Goal: Book appointment/travel/reservation

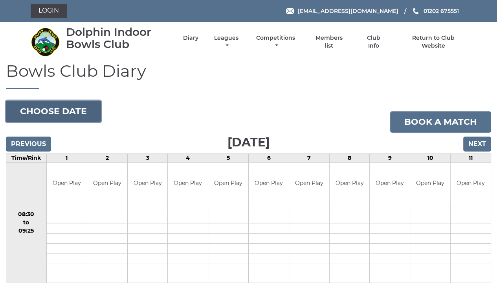
click at [80, 110] on button "Choose date" at bounding box center [53, 111] width 95 height 21
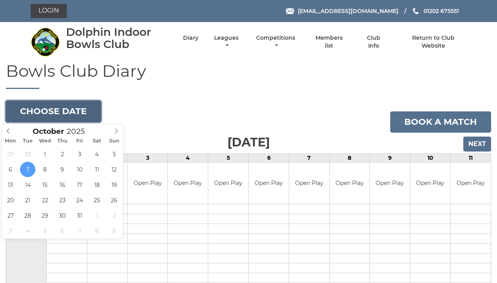
type input "2025-10-10"
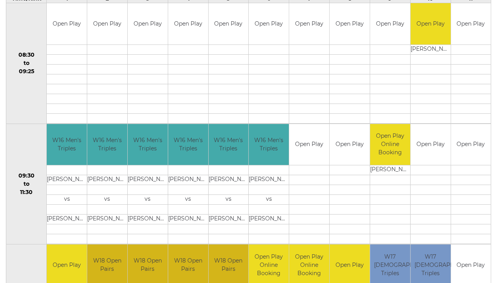
scroll to position [34, 0]
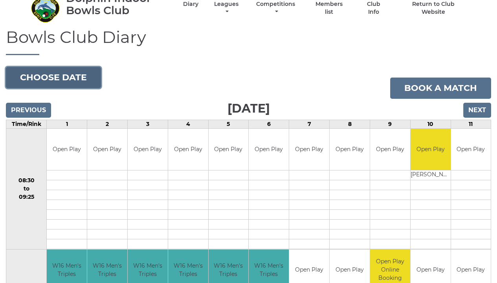
click at [88, 75] on button "Choose date" at bounding box center [53, 77] width 95 height 21
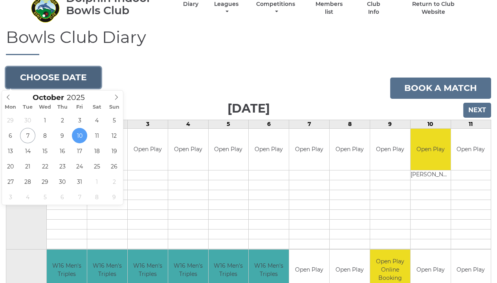
type input "2025-10-17"
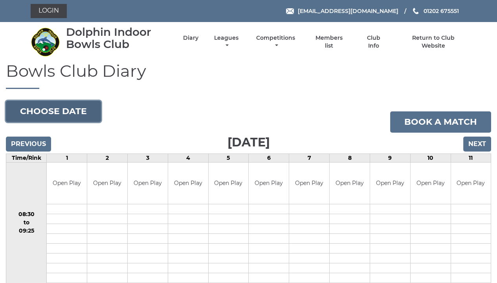
click at [58, 116] on button "Choose date" at bounding box center [53, 111] width 95 height 21
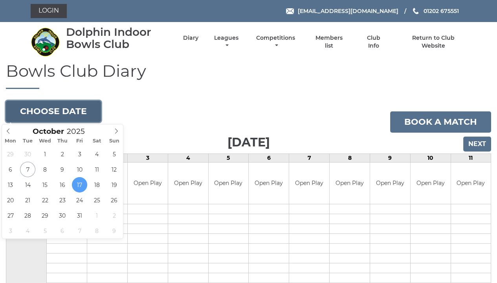
type input "2025-10-24"
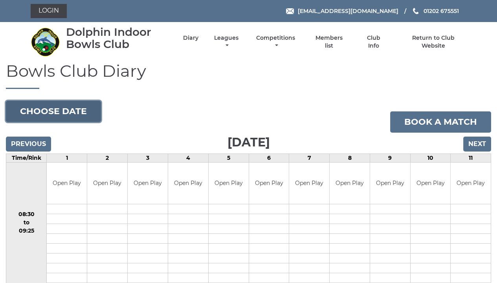
click at [60, 112] on button "Choose date" at bounding box center [53, 111] width 95 height 21
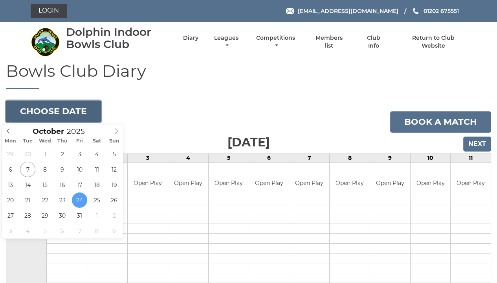
type input "2025-10-31"
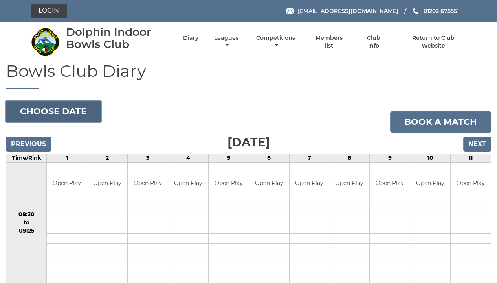
click at [62, 109] on button "Choose date" at bounding box center [53, 111] width 95 height 21
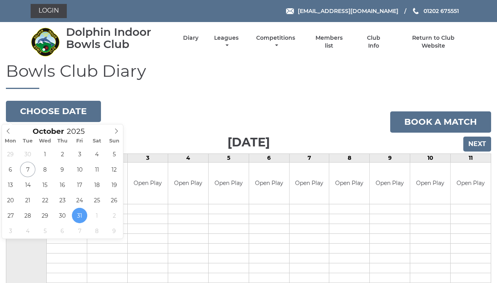
click at [116, 128] on span at bounding box center [116, 129] width 13 height 11
type input "2025-11-07"
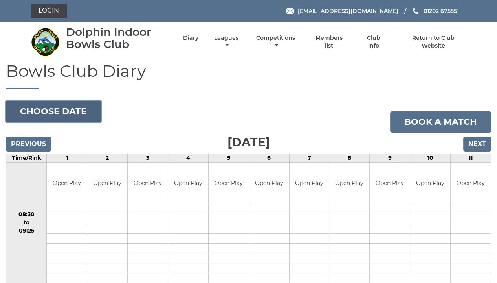
click at [76, 110] on button "Choose date" at bounding box center [53, 111] width 95 height 21
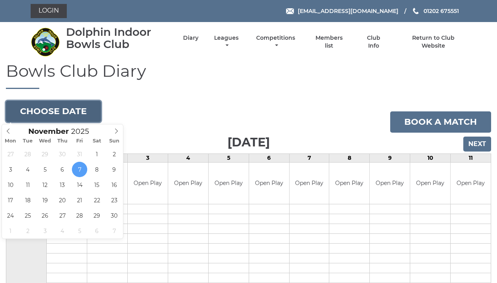
type input "2025-11-14"
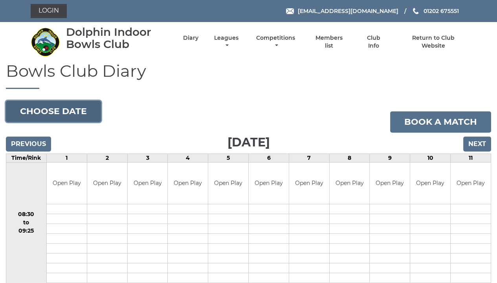
click at [62, 118] on button "Choose date" at bounding box center [53, 111] width 95 height 21
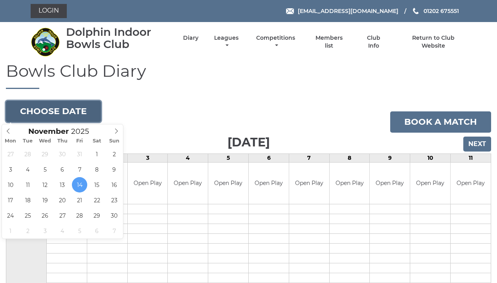
type input "[DATE]"
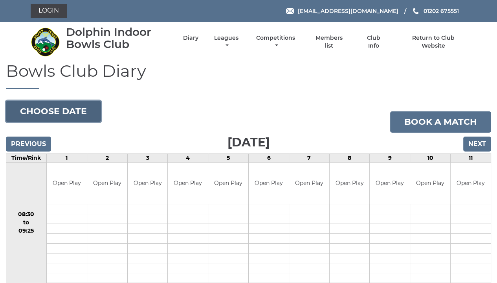
click at [72, 109] on button "Choose date" at bounding box center [53, 111] width 95 height 21
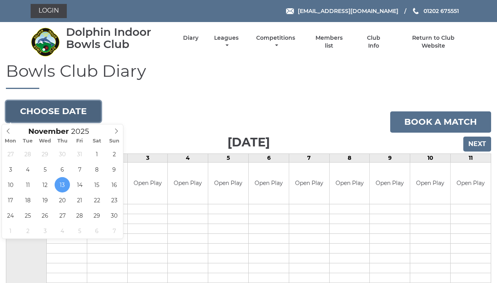
type input "[DATE]"
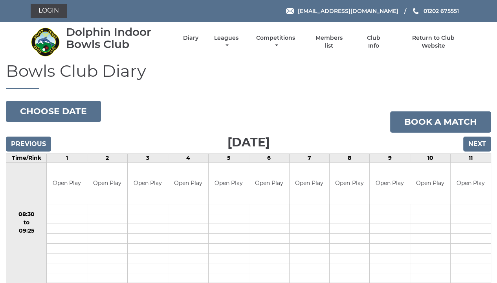
click at [46, 40] on img at bounding box center [45, 41] width 29 height 29
click at [44, 43] on img at bounding box center [45, 41] width 29 height 29
click at [281, 41] on link "Competitions" at bounding box center [276, 41] width 43 height 15
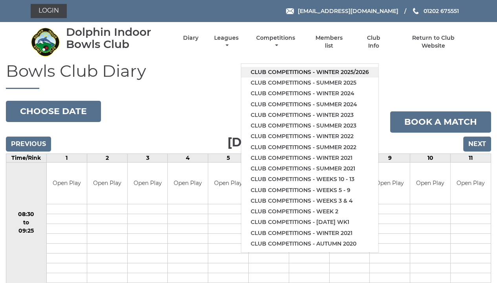
click at [299, 73] on link "Club competitions - Winter 2025/2026" at bounding box center [309, 72] width 137 height 11
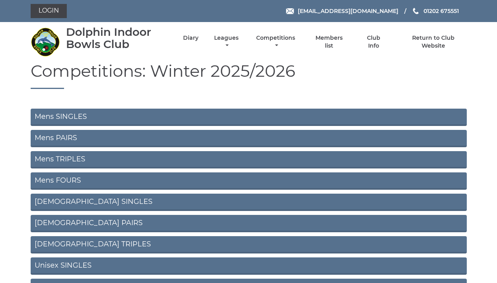
click at [75, 114] on link "Mens SINGLES" at bounding box center [249, 116] width 436 height 17
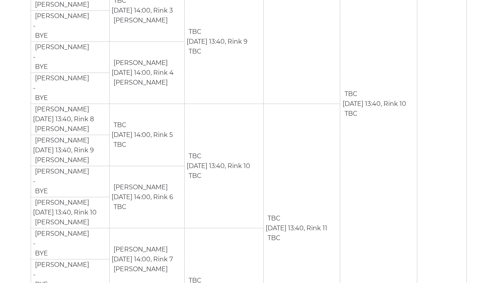
scroll to position [790, 0]
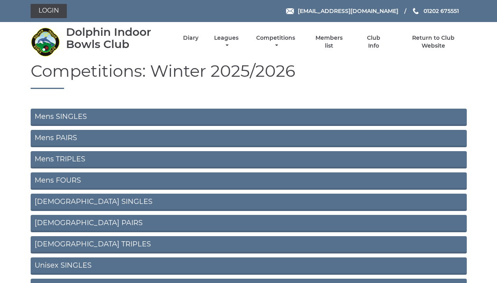
click at [69, 138] on link "Mens PAIRS" at bounding box center [249, 138] width 436 height 17
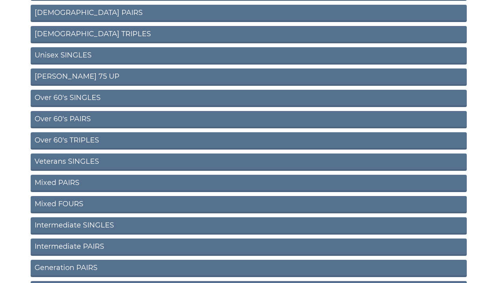
scroll to position [212, 0]
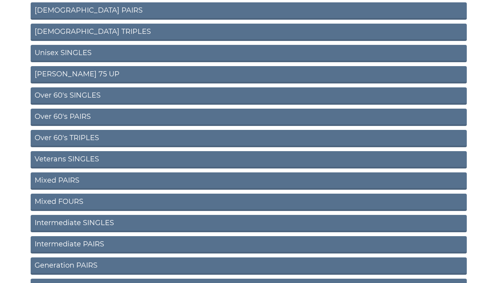
click at [69, 178] on link "Mixed PAIRS" at bounding box center [249, 180] width 436 height 17
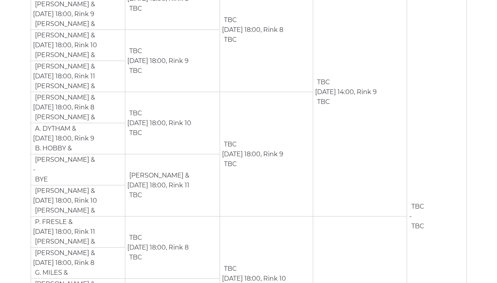
scroll to position [180, 0]
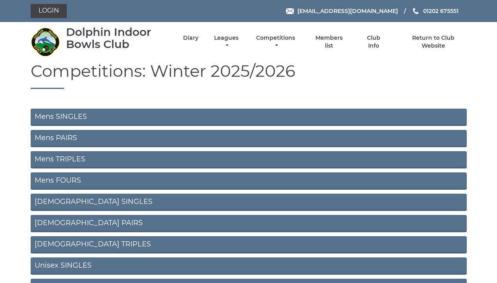
scroll to position [212, 0]
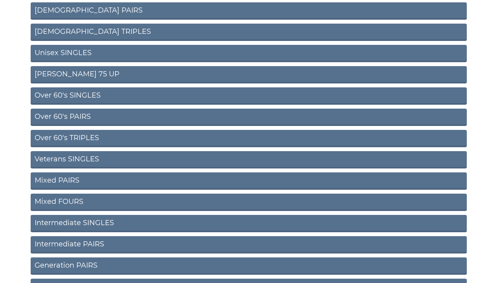
click at [75, 198] on link "Mixed FOURS" at bounding box center [249, 201] width 436 height 17
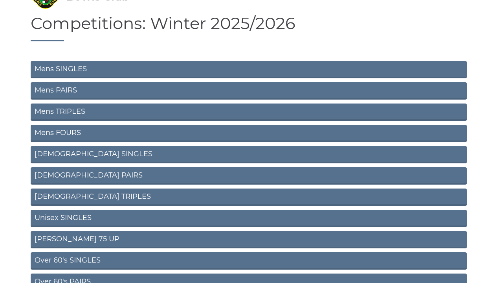
scroll to position [42, 0]
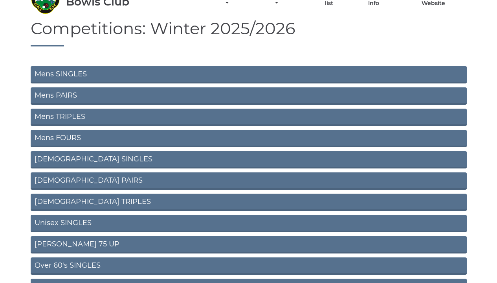
click at [64, 157] on link "Ladies SINGLES" at bounding box center [249, 159] width 436 height 17
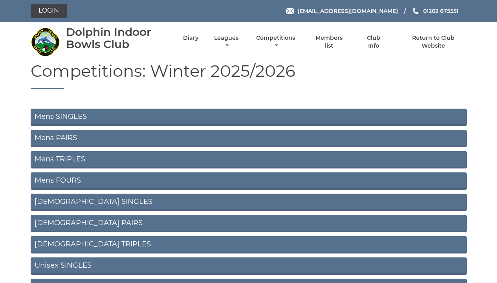
scroll to position [42, 0]
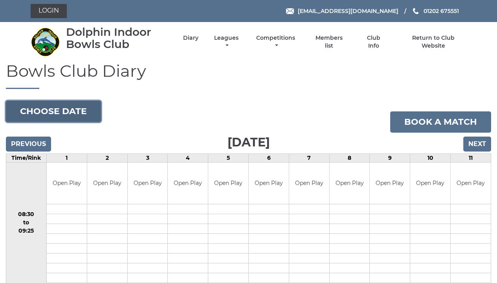
click at [69, 111] on button "Choose date" at bounding box center [53, 111] width 95 height 21
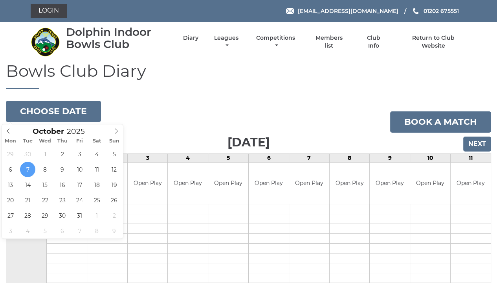
click at [115, 130] on icon at bounding box center [117, 131] width 6 height 6
type input "2025-11-06"
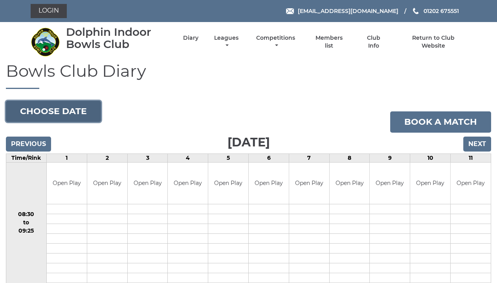
click at [87, 109] on button "Choose date" at bounding box center [53, 111] width 95 height 21
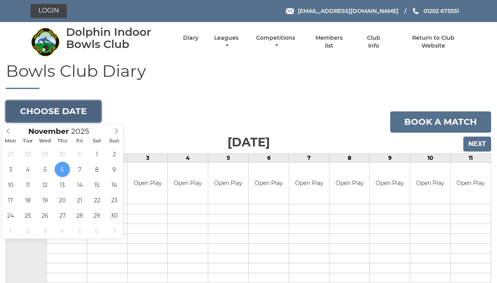
type input "2025-11-08"
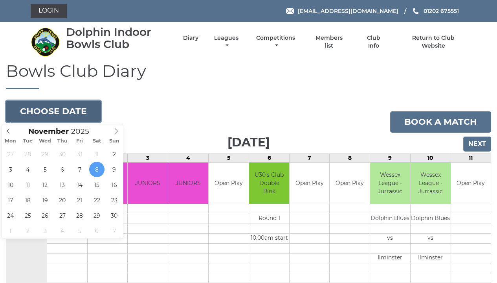
click at [50, 115] on button "Choose date" at bounding box center [53, 111] width 95 height 21
type input "[DATE]"
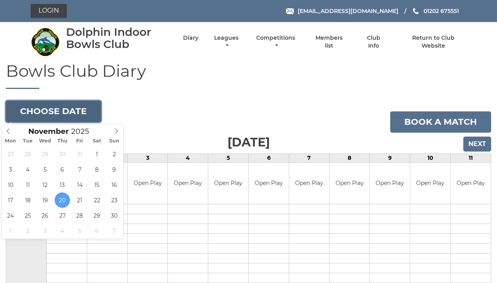
click at [63, 112] on button "Choose date" at bounding box center [53, 111] width 95 height 21
type input "[DATE]"
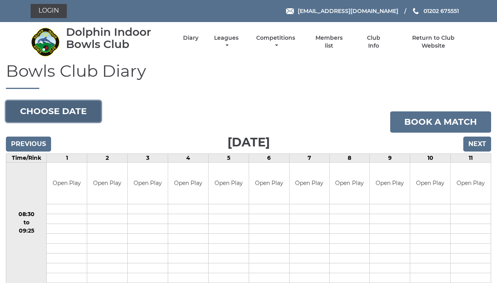
click at [74, 109] on button "Choose date" at bounding box center [53, 111] width 95 height 21
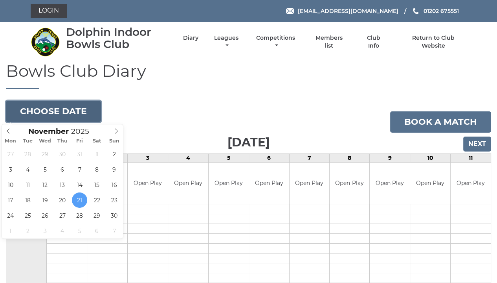
type input "[DATE]"
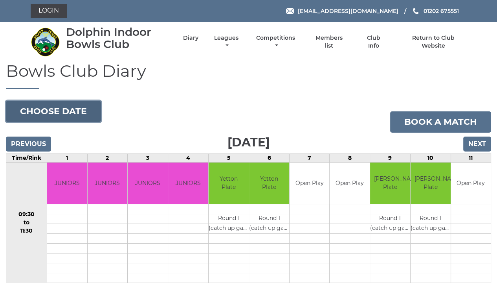
click at [76, 110] on button "Choose date" at bounding box center [53, 111] width 95 height 21
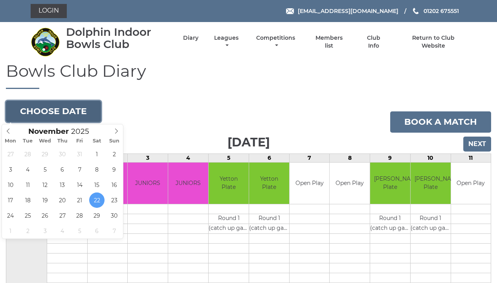
type input "2025-11-23"
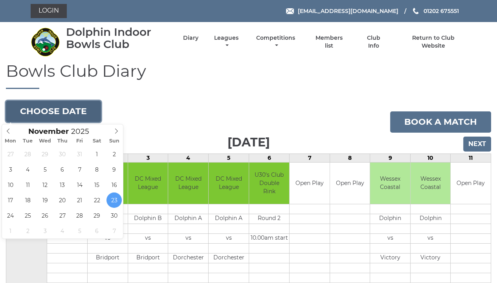
click at [78, 115] on button "Choose date" at bounding box center [53, 111] width 95 height 21
type input "2025-11-04"
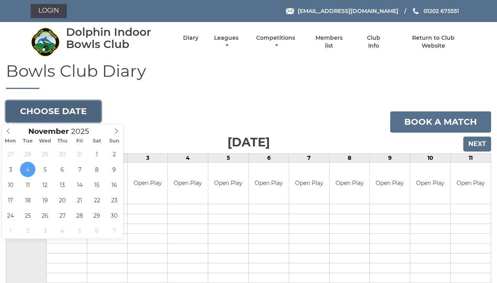
click at [77, 111] on button "Choose date" at bounding box center [53, 111] width 95 height 21
type input "2025-11-05"
click at [74, 111] on button "Choose date" at bounding box center [53, 111] width 95 height 21
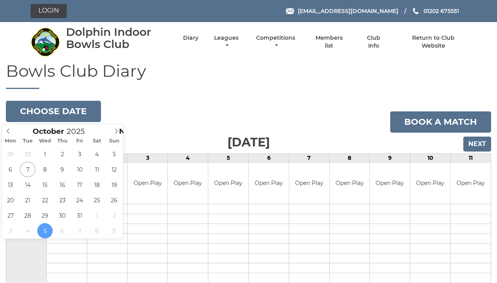
click at [9, 132] on icon at bounding box center [9, 131] width 6 height 6
click at [116, 131] on icon at bounding box center [117, 131] width 6 height 6
type input "2025-11-07"
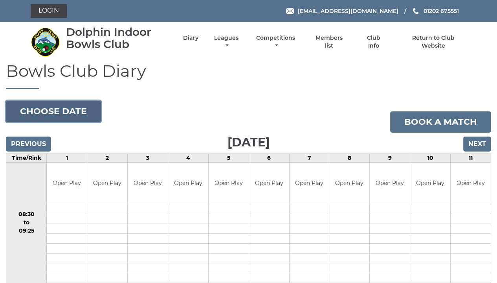
click at [53, 110] on button "Choose date" at bounding box center [53, 111] width 95 height 21
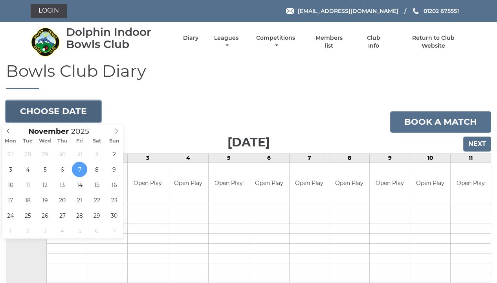
type input "2025-11-03"
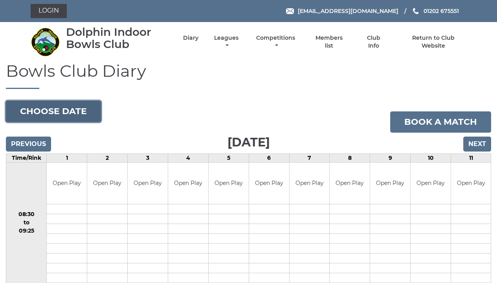
click at [70, 110] on button "Choose date" at bounding box center [53, 111] width 95 height 21
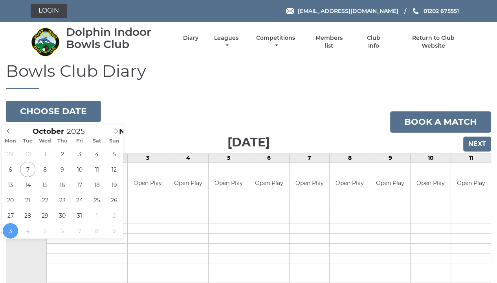
click at [9, 131] on icon at bounding box center [9, 131] width 6 height 6
type input "2025-10-13"
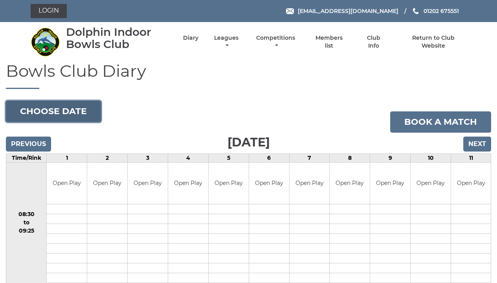
click at [75, 112] on button "Choose date" at bounding box center [53, 111] width 95 height 21
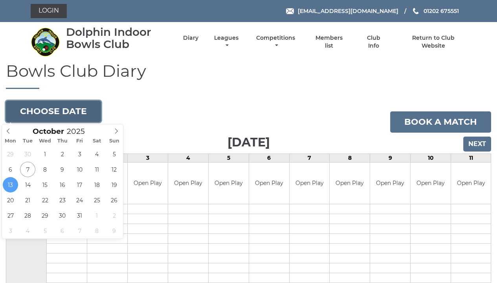
type input "[DATE]"
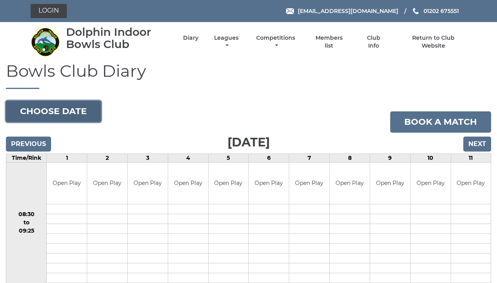
click at [77, 116] on button "Choose date" at bounding box center [53, 111] width 95 height 21
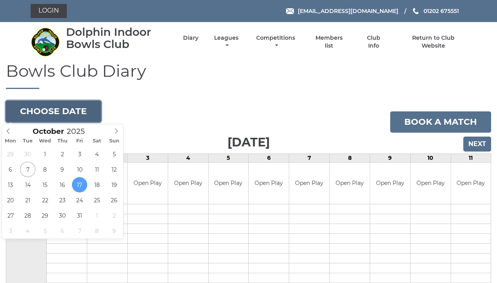
type input "[DATE]"
